Goal: Check status: Check status

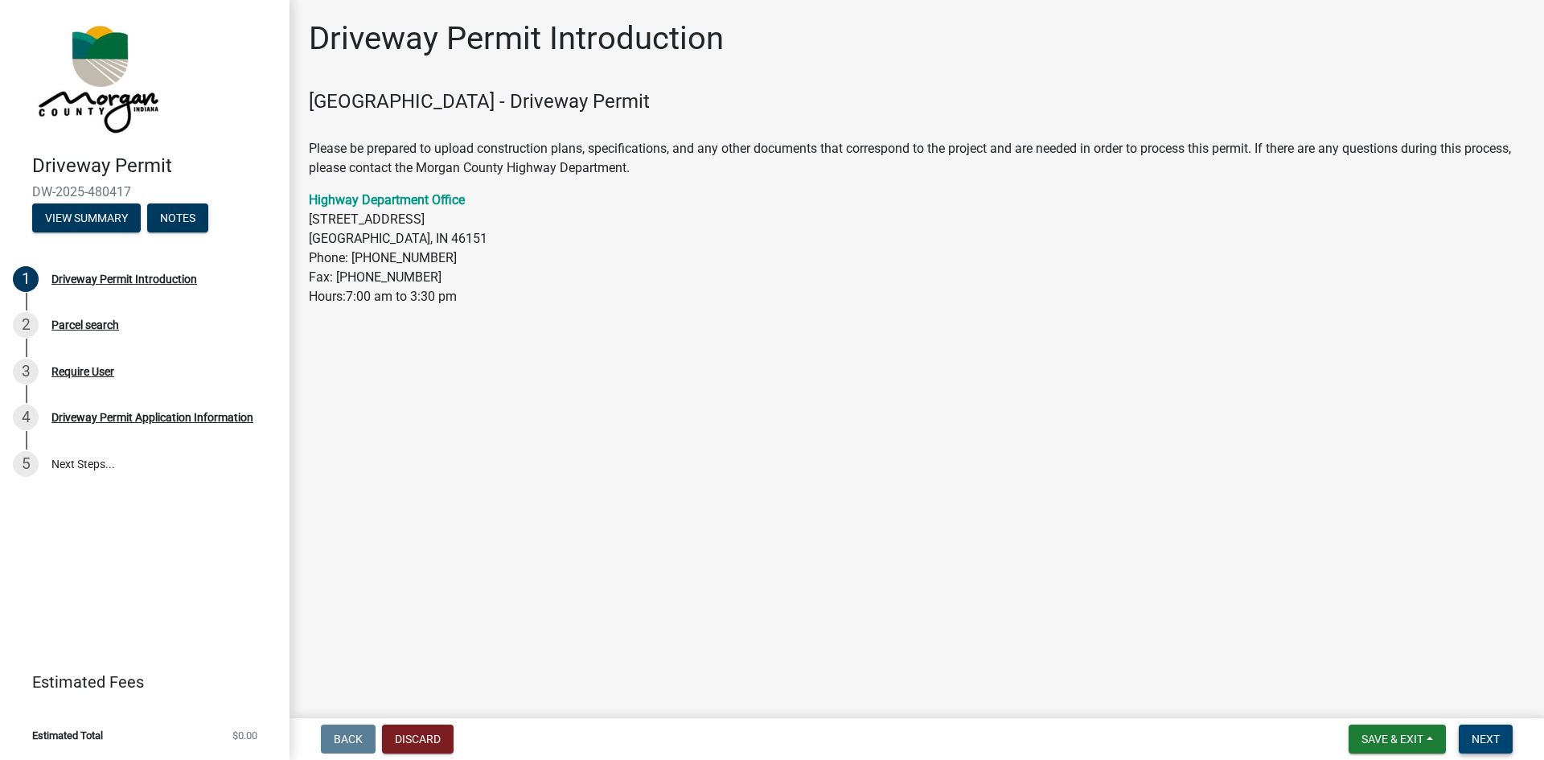
click at [1471, 729] on button "Next" at bounding box center [1486, 738] width 54 height 29
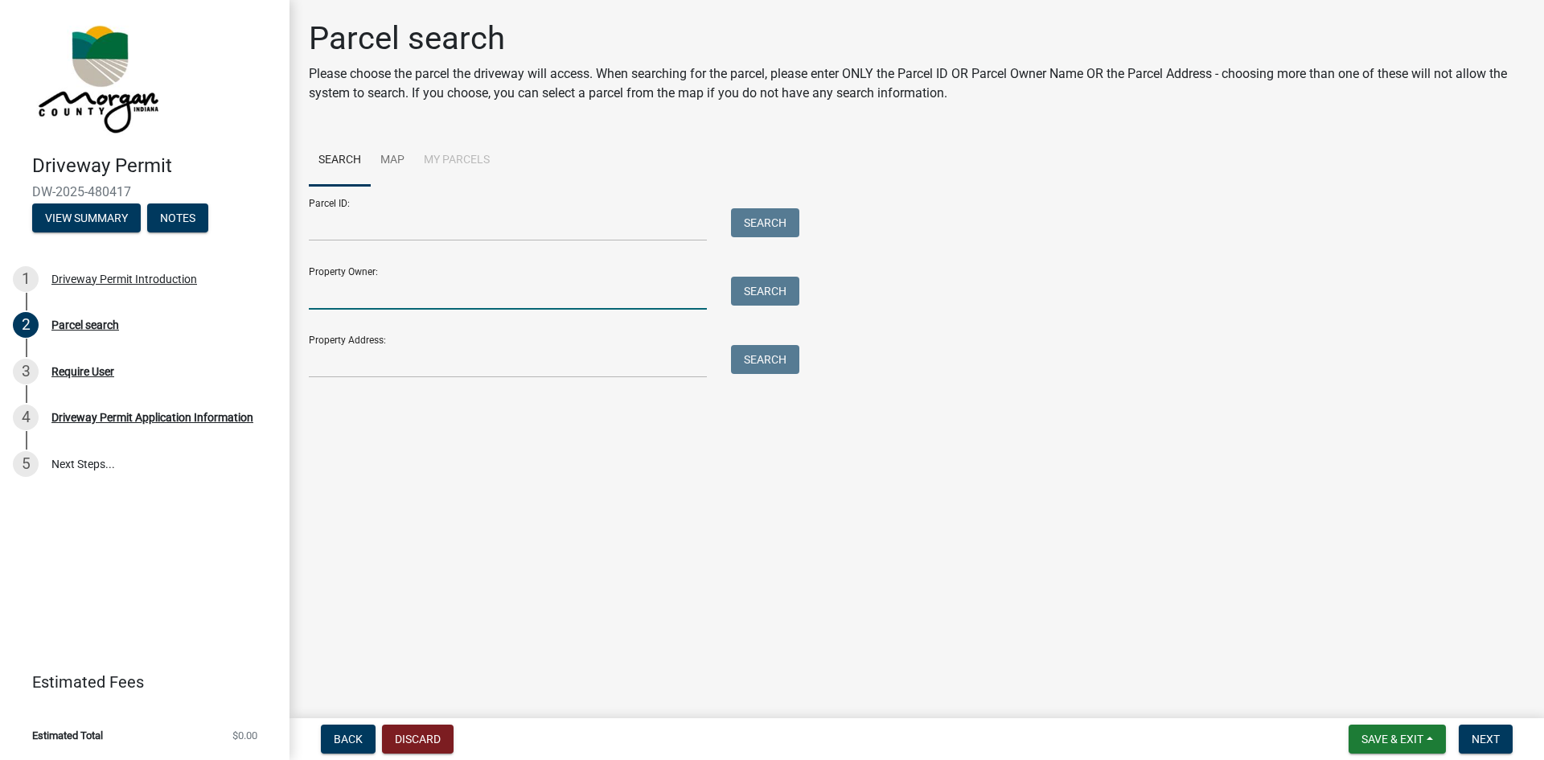
click at [371, 301] on input "Property Owner:" at bounding box center [508, 293] width 398 height 33
click at [747, 298] on button "Search" at bounding box center [765, 291] width 68 height 29
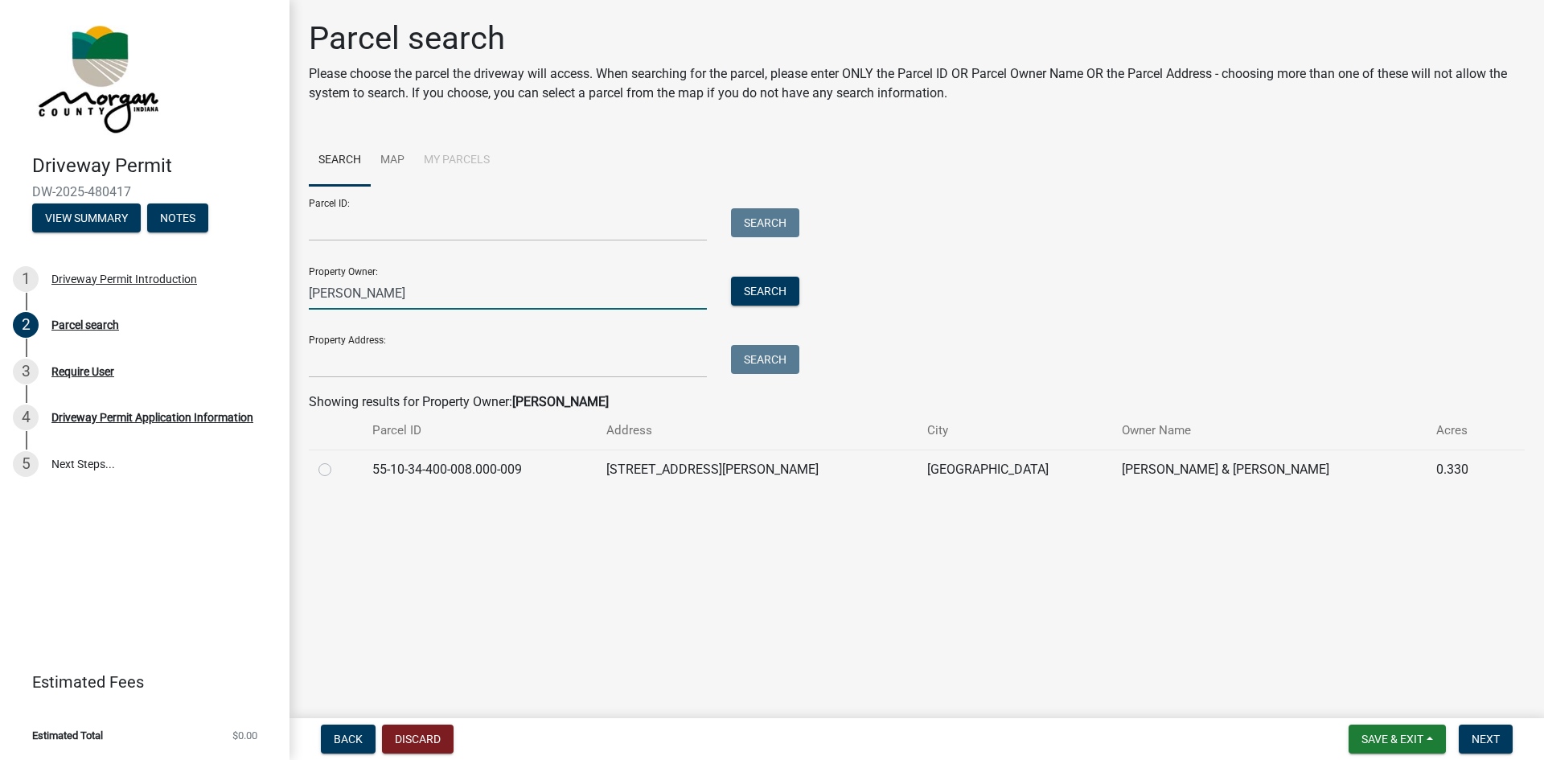
click at [420, 284] on input "[PERSON_NAME]" at bounding box center [508, 293] width 398 height 33
click at [371, 225] on input "Parcel ID:" at bounding box center [508, 224] width 398 height 33
click at [384, 280] on input "[PERSON_NAME]" at bounding box center [508, 293] width 398 height 33
drag, startPoint x: 384, startPoint y: 287, endPoint x: 278, endPoint y: 288, distance: 105.3
click at [278, 288] on div "Driveway Permit DW-2025-480417 View Summary Notes 1 Driveway Permit Introductio…" at bounding box center [772, 380] width 1544 height 760
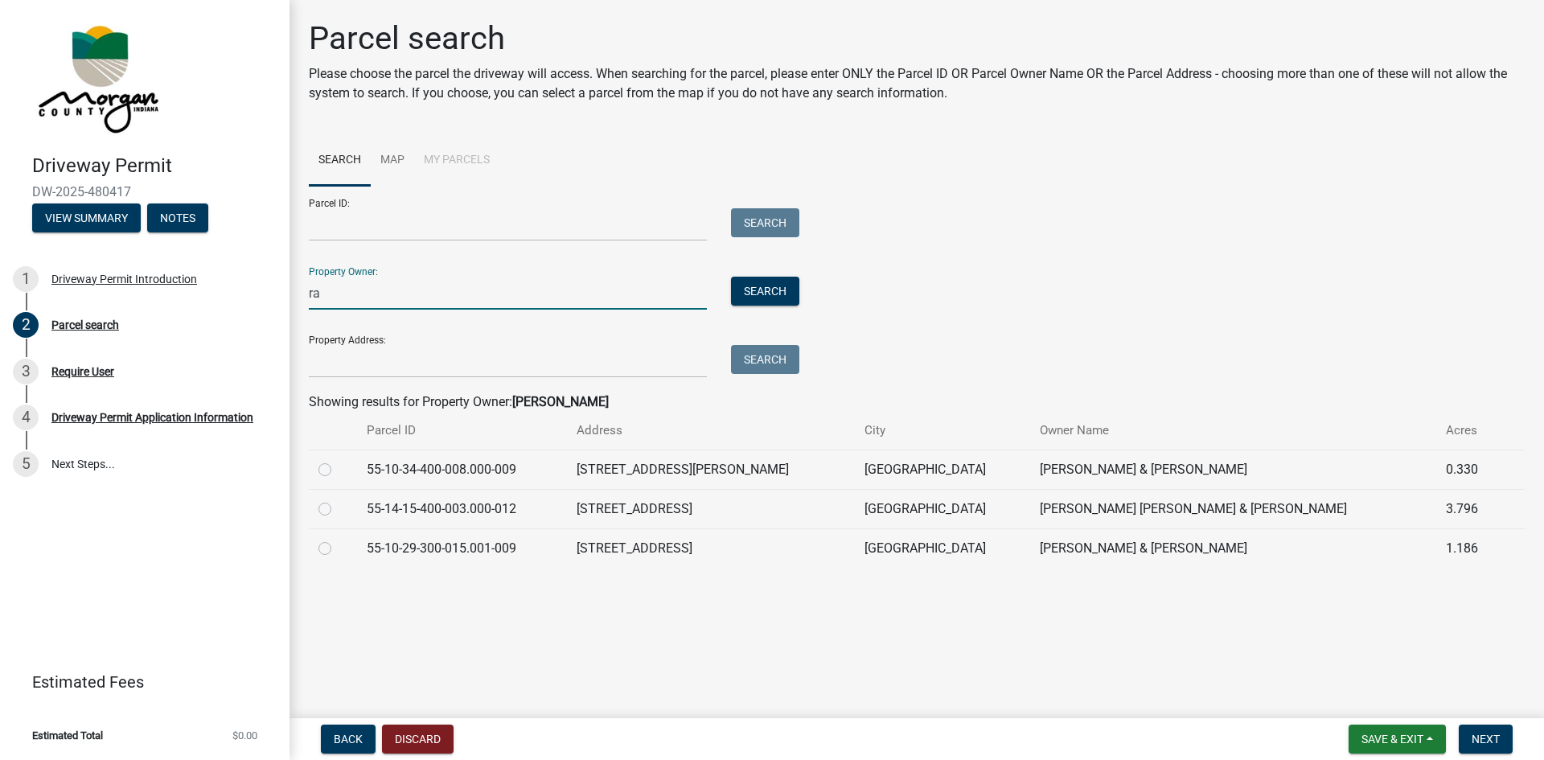
type input "r"
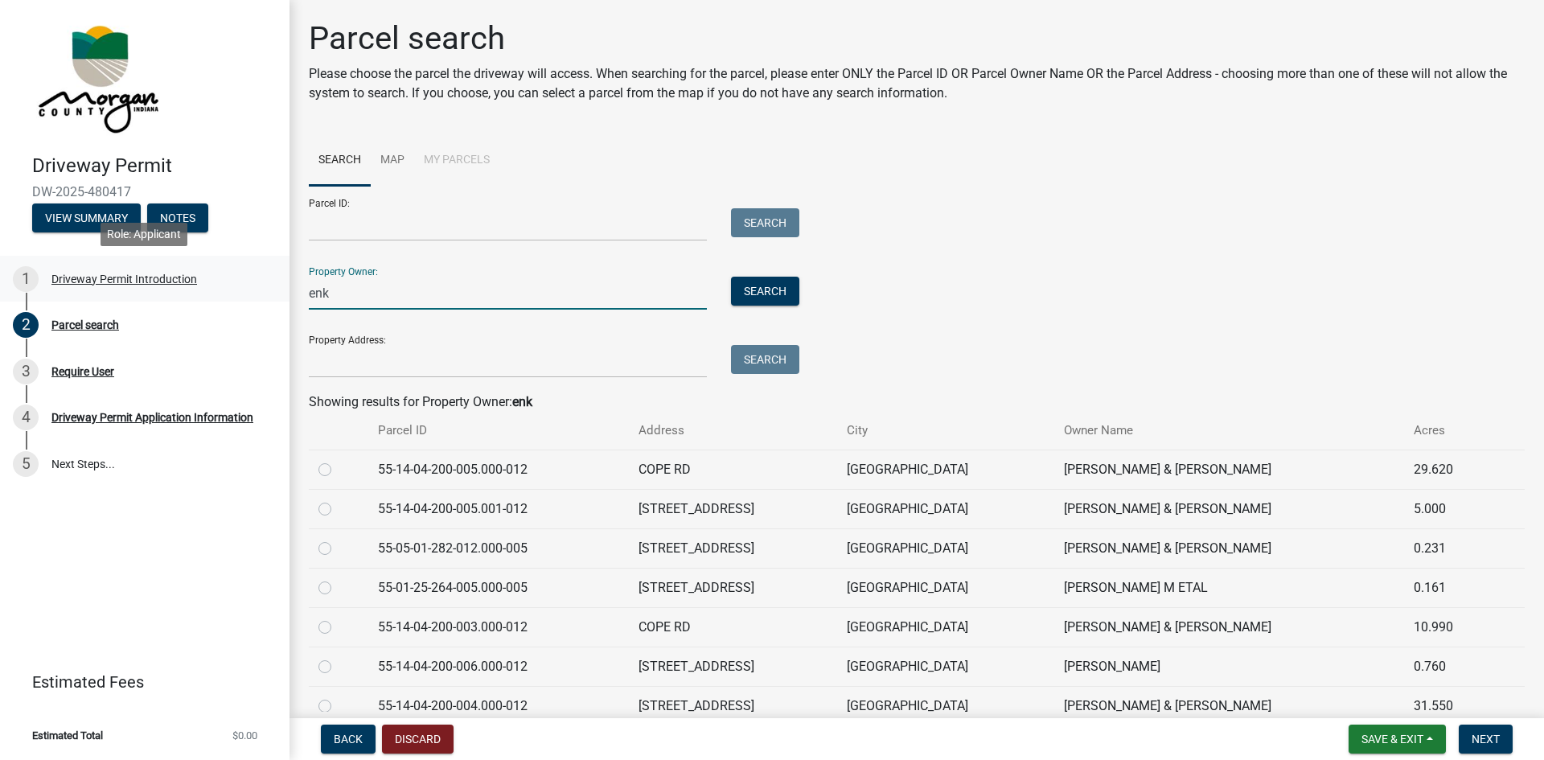
drag, startPoint x: 372, startPoint y: 297, endPoint x: 172, endPoint y: 297, distance: 200.2
click at [172, 297] on div "Driveway Permit DW-2025-480417 View Summary Notes 1 Driveway Permit Introductio…" at bounding box center [772, 380] width 1544 height 760
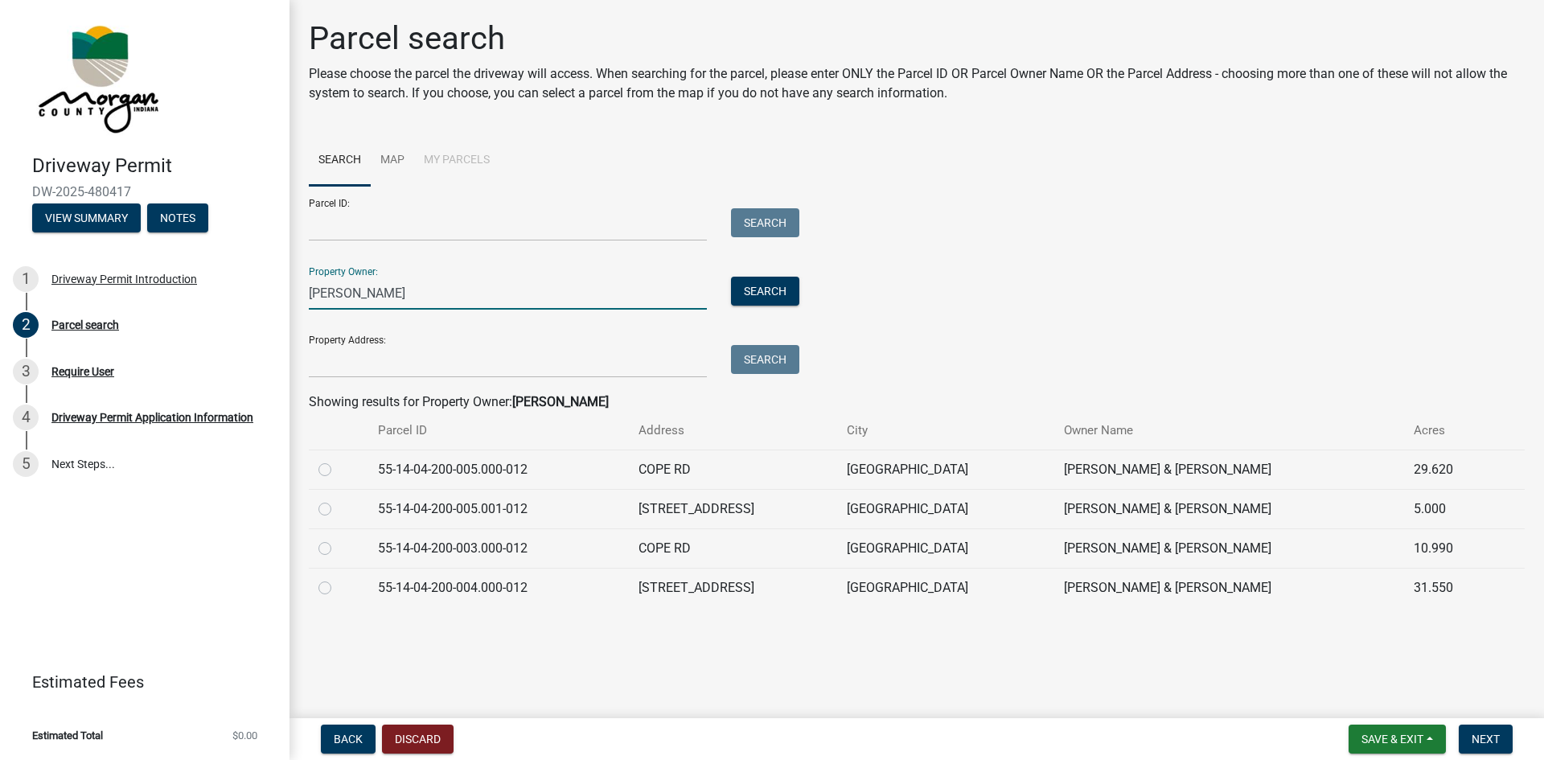
type input "[PERSON_NAME]"
